Goal: Task Accomplishment & Management: Manage account settings

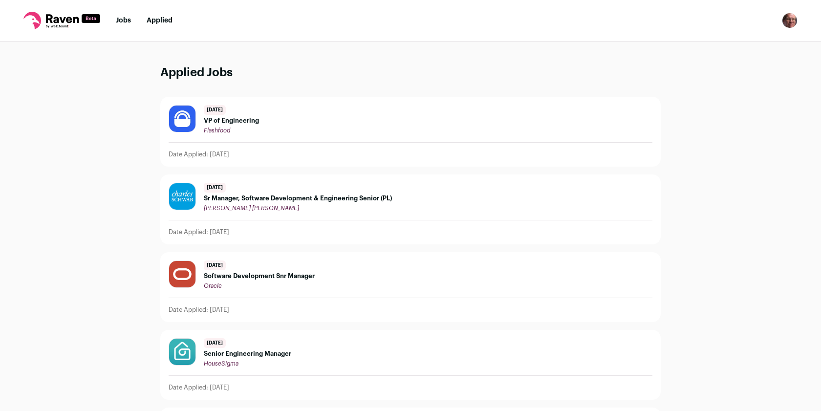
click at [232, 115] on div "3 days ago VP of Engineering Flashfood" at bounding box center [231, 119] width 55 height 29
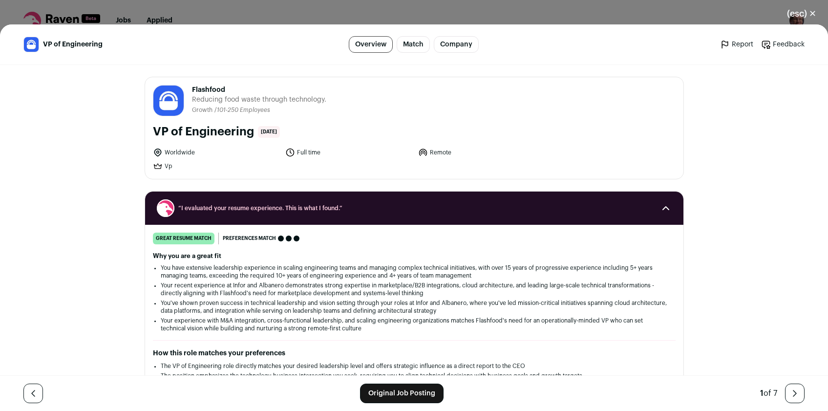
click at [732, 88] on div "VP of Engineering Overview Match Company Report Feedback Report Feedback Flashf…" at bounding box center [414, 217] width 828 height 387
click at [811, 12] on button "(esc) ✕" at bounding box center [801, 14] width 53 height 22
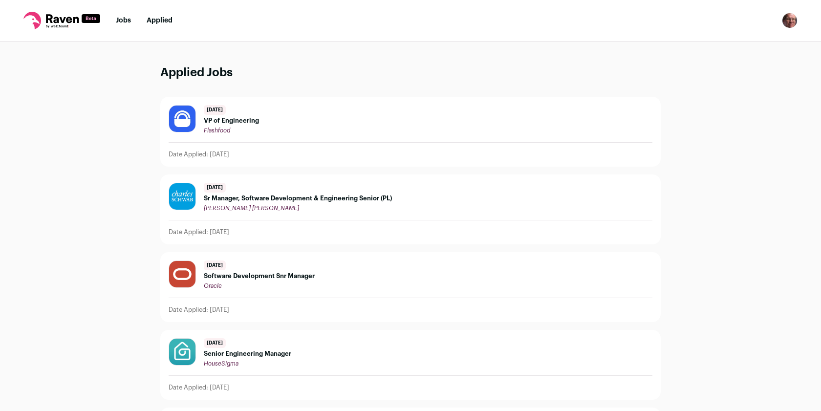
click at [121, 20] on link "Jobs" at bounding box center [123, 20] width 15 height 7
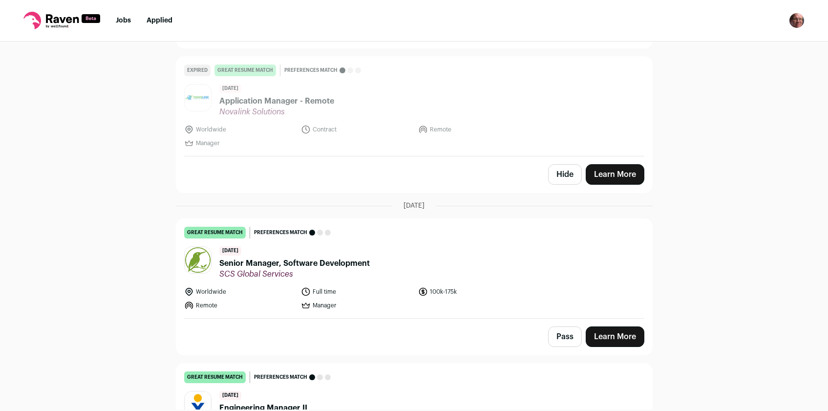
scroll to position [2273, 0]
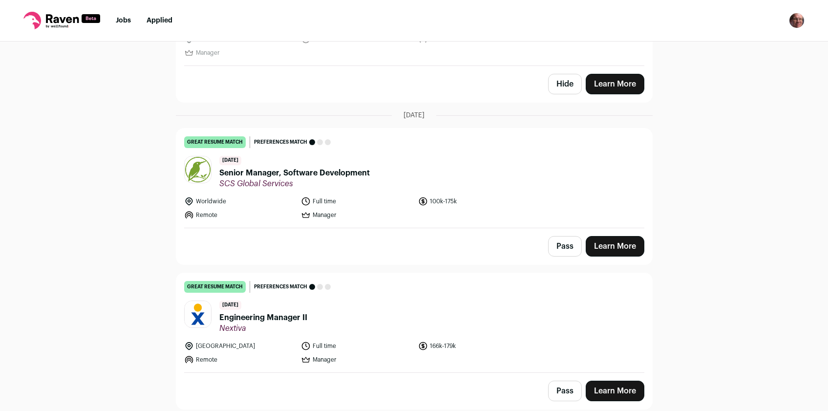
click at [566, 388] on button "Pass" at bounding box center [565, 391] width 34 height 21
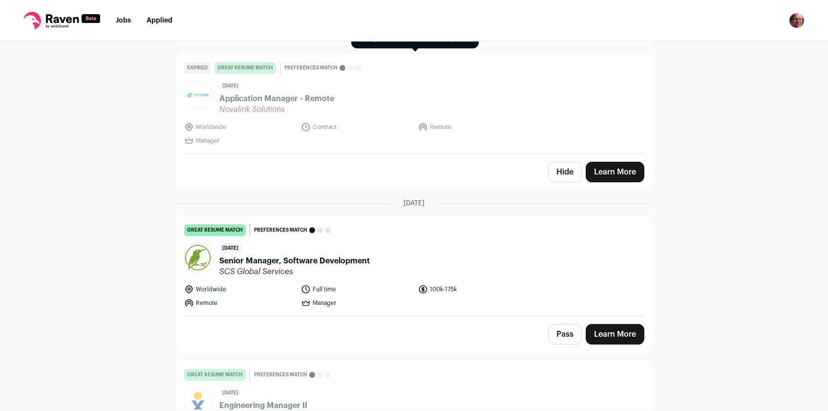
scroll to position [2186, 0]
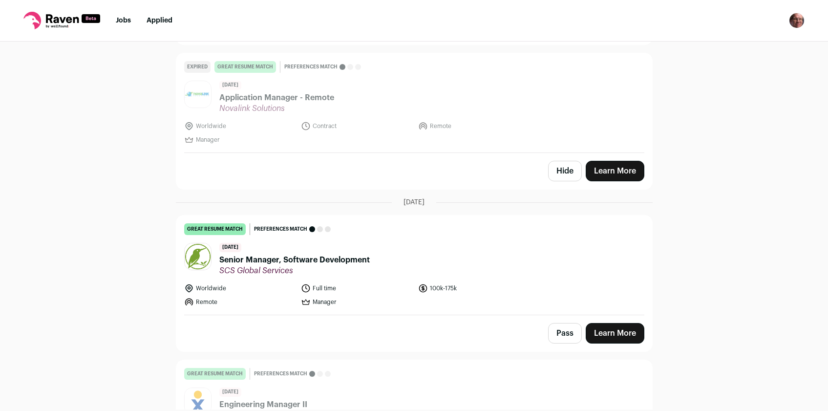
click at [560, 332] on button "Pass" at bounding box center [565, 333] width 34 height 21
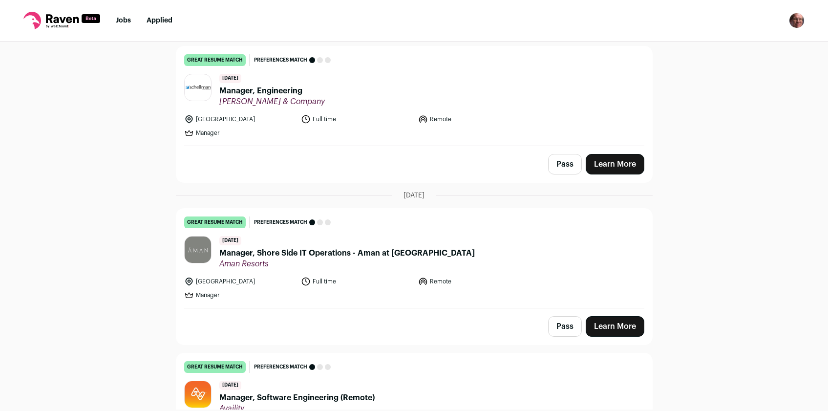
scroll to position [1309, 0]
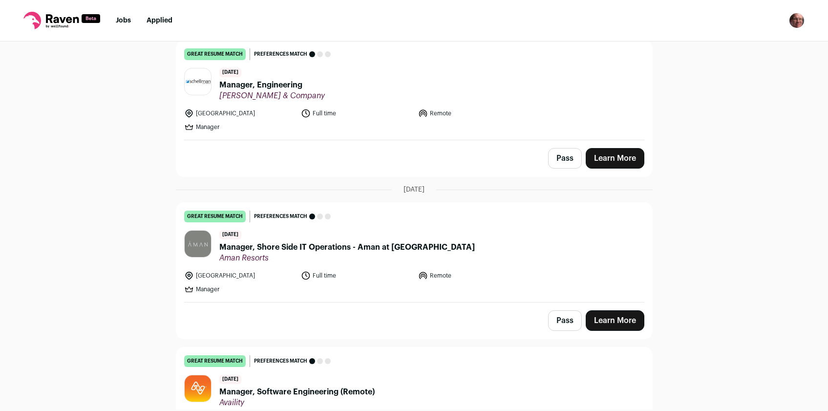
click at [559, 321] on button "Pass" at bounding box center [565, 320] width 34 height 21
